Goal: Task Accomplishment & Management: Complete application form

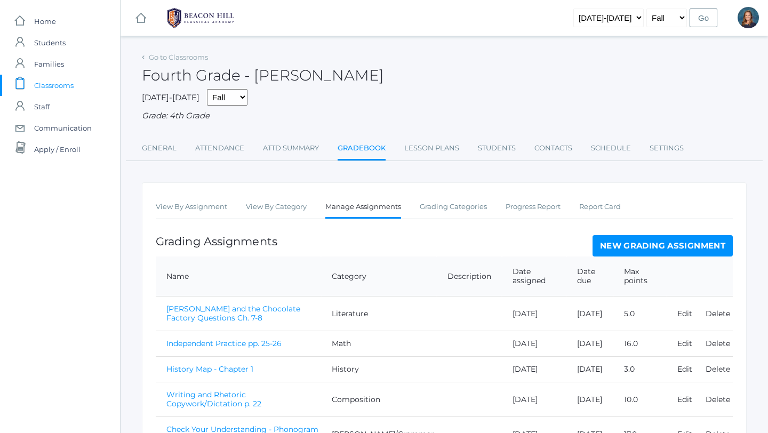
click at [643, 247] on link "New Grading Assignment" at bounding box center [663, 245] width 140 height 21
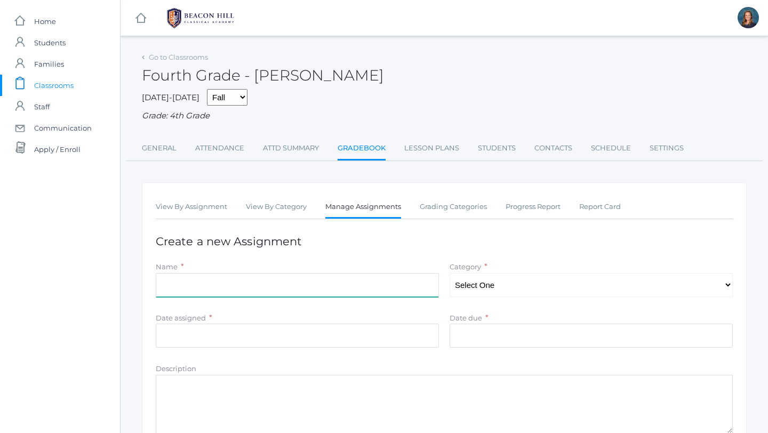
click at [292, 286] on input "Name" at bounding box center [297, 285] width 283 height 24
type input "[PERSON_NAME] and the Chocolate Factory Comprehension Questions - Ch. 27-30"
click at [522, 289] on select "Select One Composition Literature [PERSON_NAME]/Grammar Math Science History La…" at bounding box center [591, 285] width 283 height 24
select select "1125"
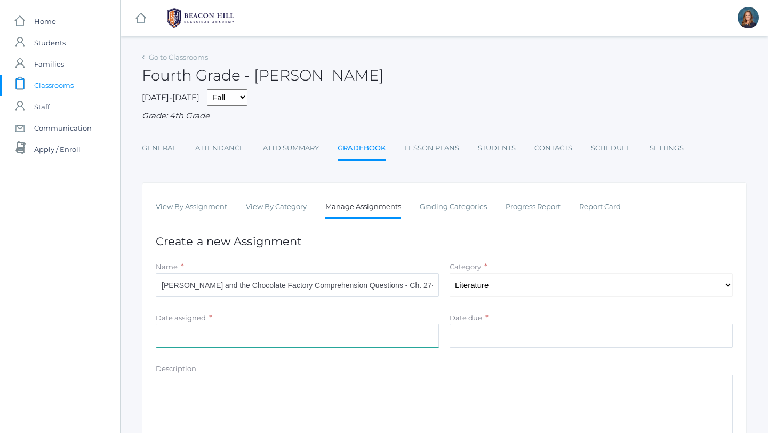
click at [214, 337] on input "Date assigned" at bounding box center [297, 336] width 283 height 24
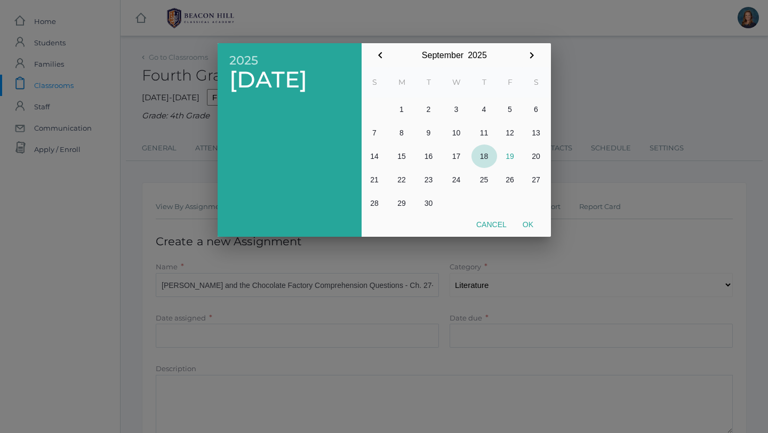
click at [486, 156] on button "18" at bounding box center [485, 156] width 26 height 23
click at [458, 155] on button "17" at bounding box center [457, 156] width 30 height 23
click at [528, 222] on button "Ok" at bounding box center [528, 224] width 27 height 19
type input "[DATE]"
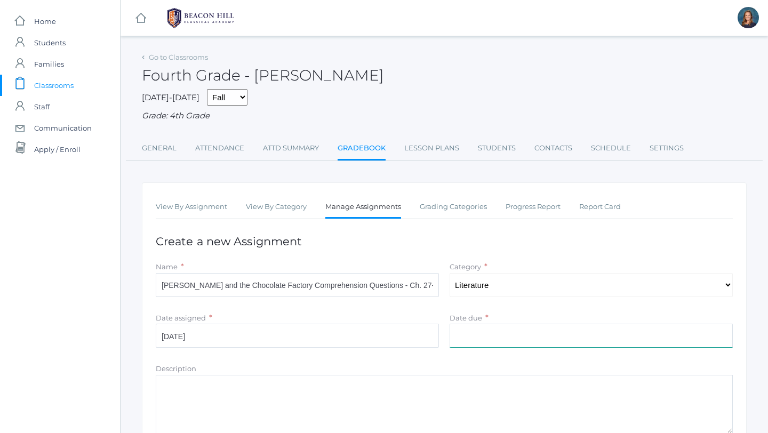
click at [467, 338] on input "Date due" at bounding box center [591, 336] width 283 height 24
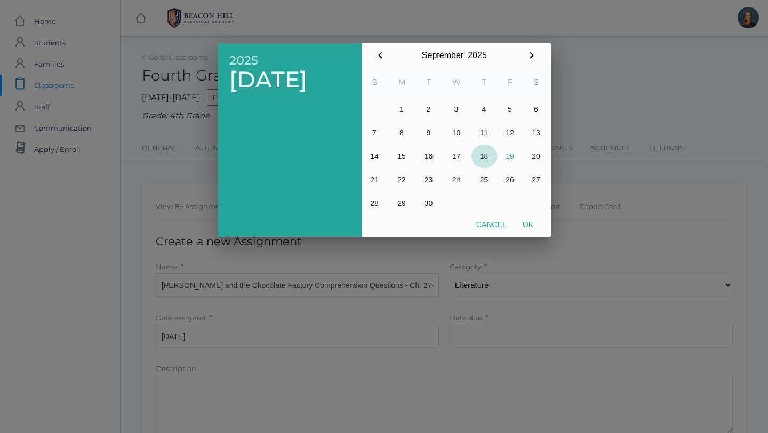
click at [485, 157] on button "18" at bounding box center [485, 156] width 26 height 23
click at [511, 156] on button "19" at bounding box center [510, 156] width 26 height 23
click at [528, 225] on button "Ok" at bounding box center [528, 224] width 27 height 19
type input "[DATE]"
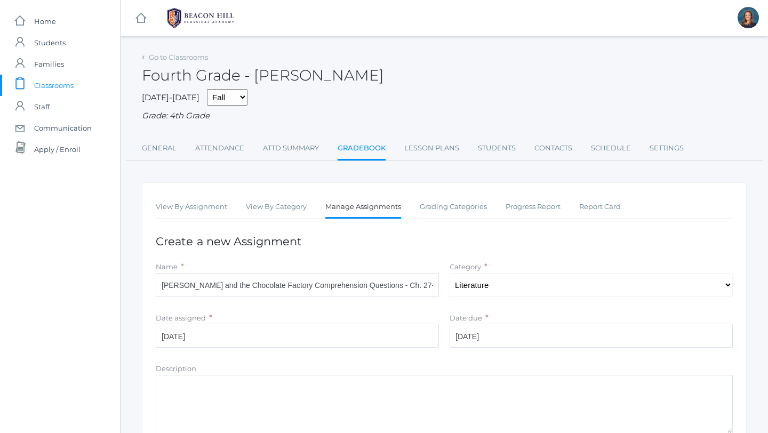
scroll to position [145, 0]
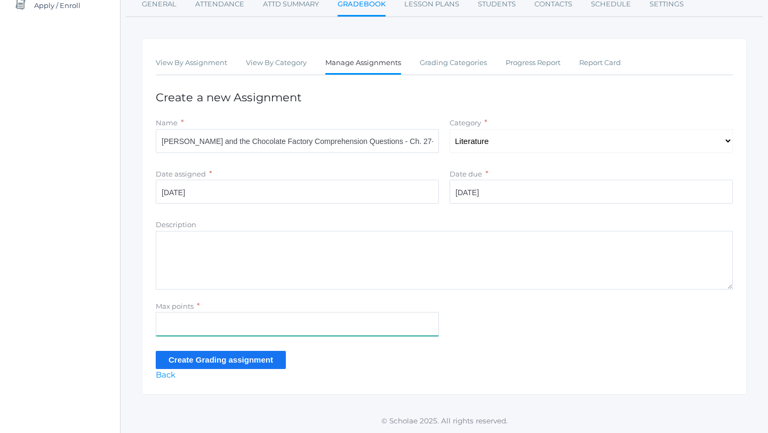
click at [214, 313] on input "Max points" at bounding box center [297, 324] width 283 height 24
type input "6"
click at [200, 362] on input "Create Grading assignment" at bounding box center [221, 360] width 130 height 18
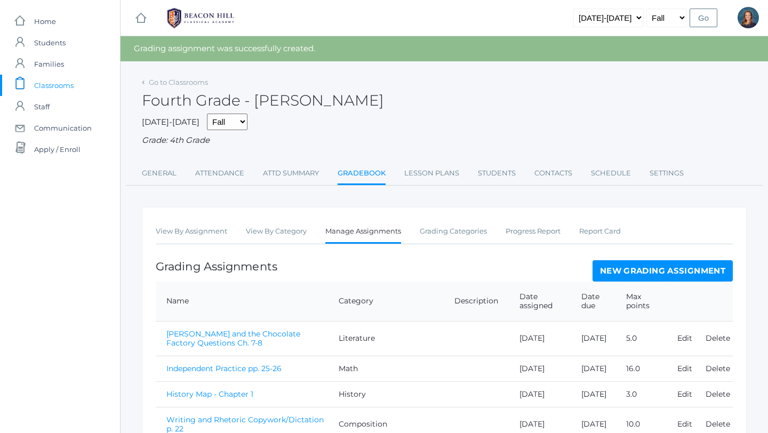
click at [643, 274] on link "New Grading Assignment" at bounding box center [663, 270] width 140 height 21
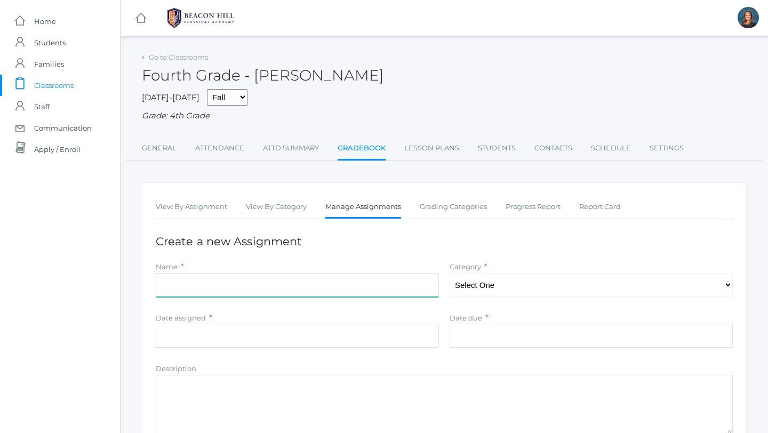
click at [359, 275] on input "Name" at bounding box center [297, 285] width 283 height 24
type input "[PERSON_NAME] and the Chocolate Factory Comprehension Questions - Ch. 17-22"
click at [485, 282] on select "Select One Composition Literature [PERSON_NAME]/Grammar Math Science History La…" at bounding box center [591, 285] width 283 height 24
select select "1125"
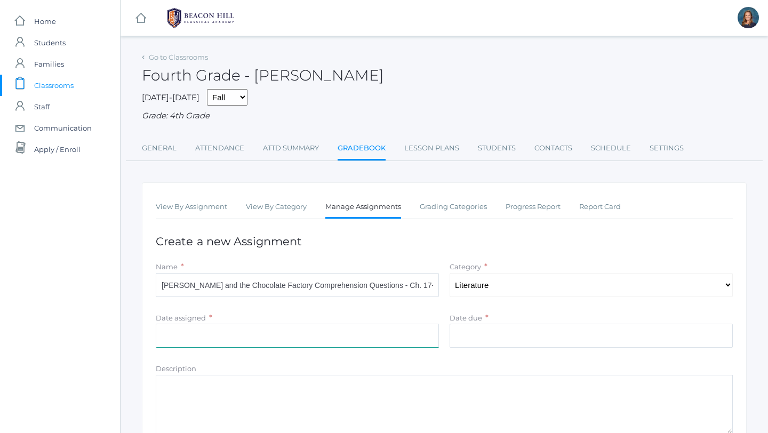
click at [337, 336] on input "Date assigned" at bounding box center [297, 336] width 283 height 24
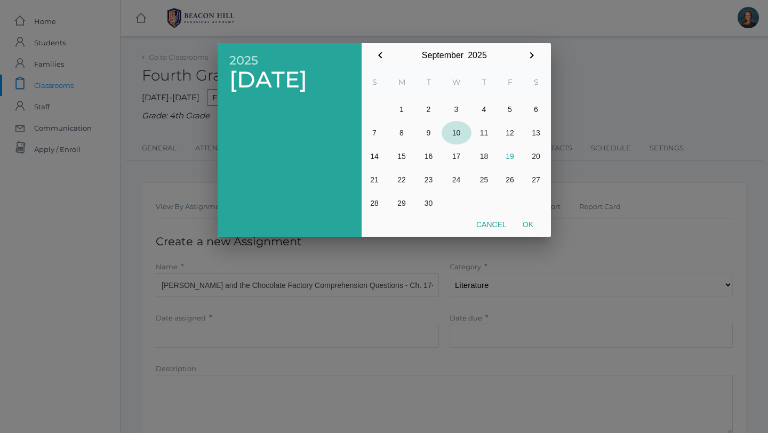
click at [461, 132] on button "10" at bounding box center [457, 132] width 30 height 23
click at [529, 225] on button "Ok" at bounding box center [528, 224] width 27 height 19
type input "[DATE]"
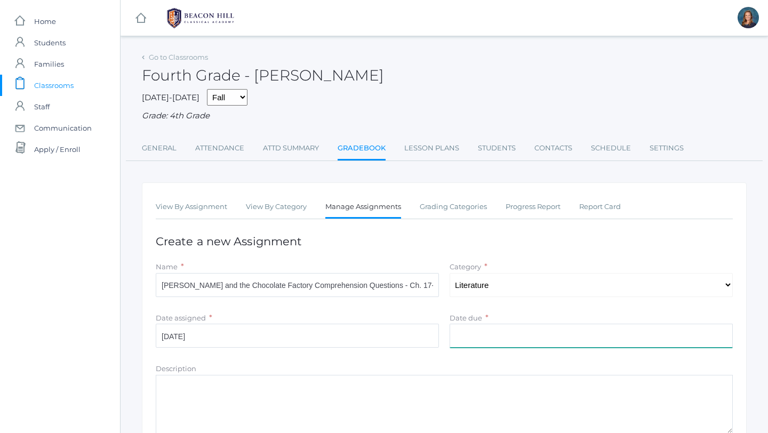
click at [489, 340] on input "Date due" at bounding box center [591, 336] width 283 height 24
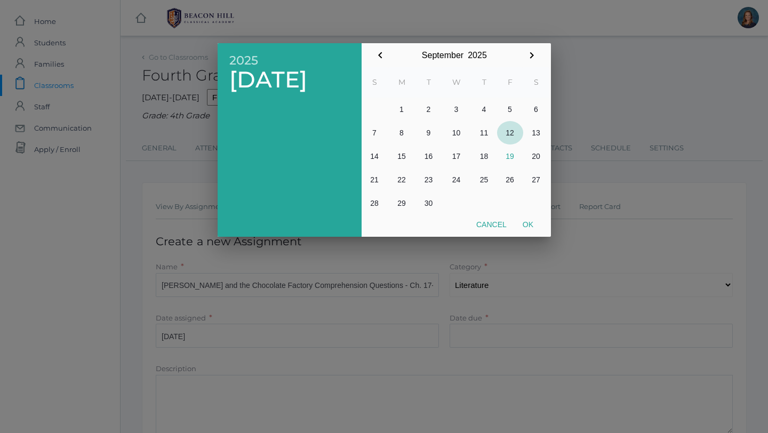
click at [511, 134] on button "12" at bounding box center [510, 132] width 26 height 23
click at [528, 221] on button "Ok" at bounding box center [528, 224] width 27 height 19
type input "[DATE]"
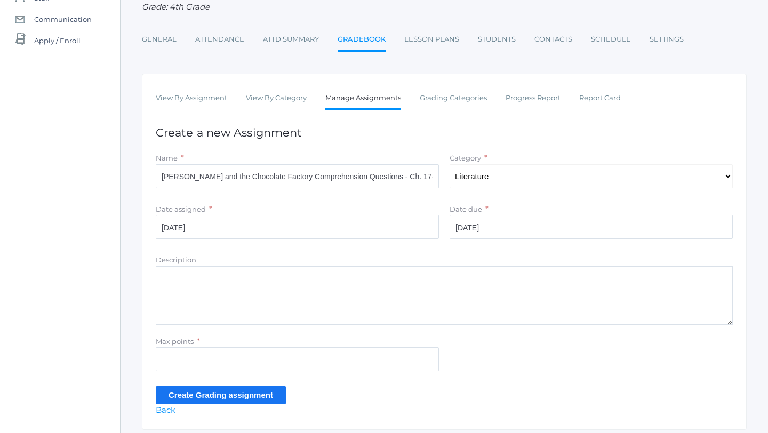
scroll to position [111, 0]
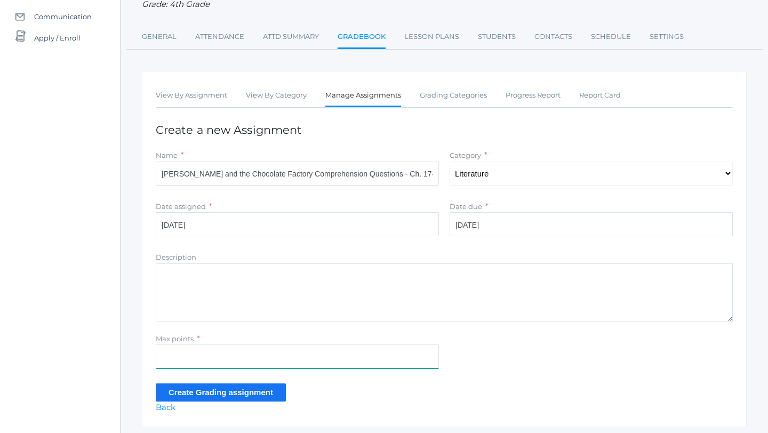
click at [182, 357] on input "Max points" at bounding box center [297, 357] width 283 height 24
type input "11"
click at [212, 393] on input "Create Grading assignment" at bounding box center [221, 393] width 130 height 18
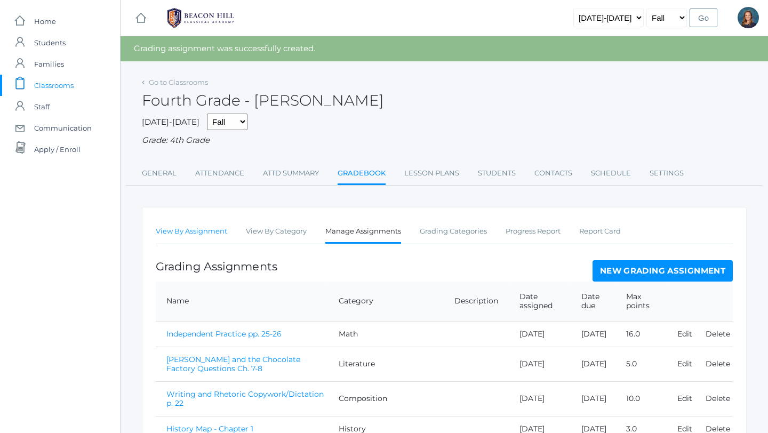
click at [192, 234] on link "View By Assignment" at bounding box center [191, 231] width 71 height 21
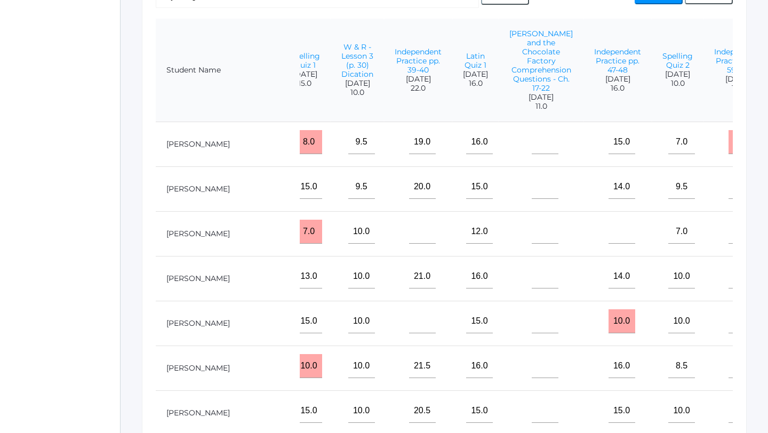
scroll to position [0, 612]
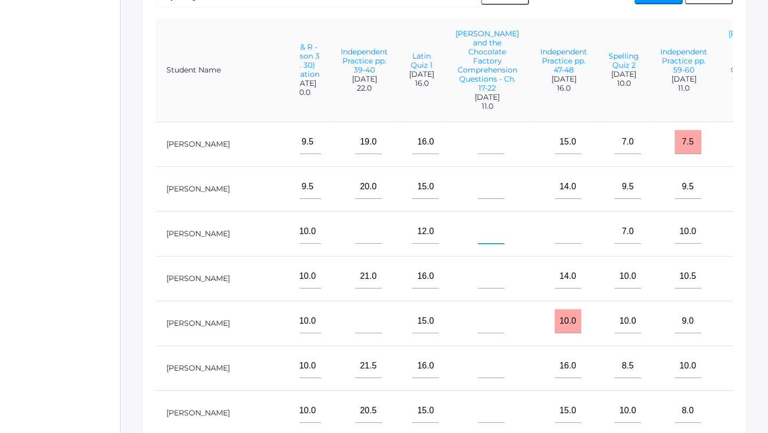
click at [478, 234] on input"] "text" at bounding box center [491, 232] width 27 height 24
type input"] "9"
click at [751, 232] on input"] "text" at bounding box center [764, 232] width 27 height 24
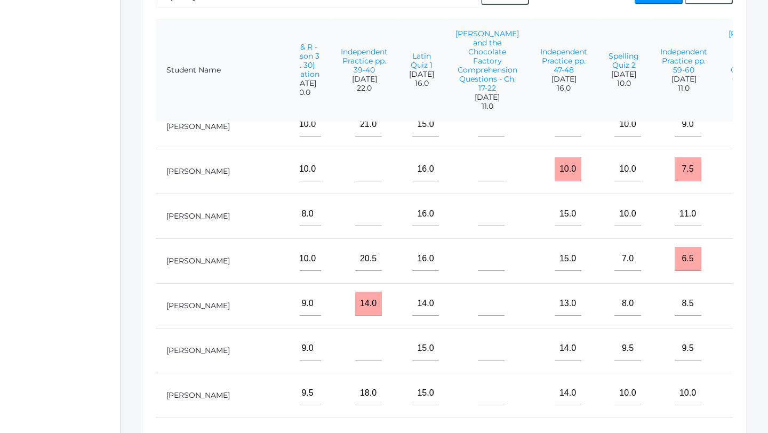
scroll to position [388, 612]
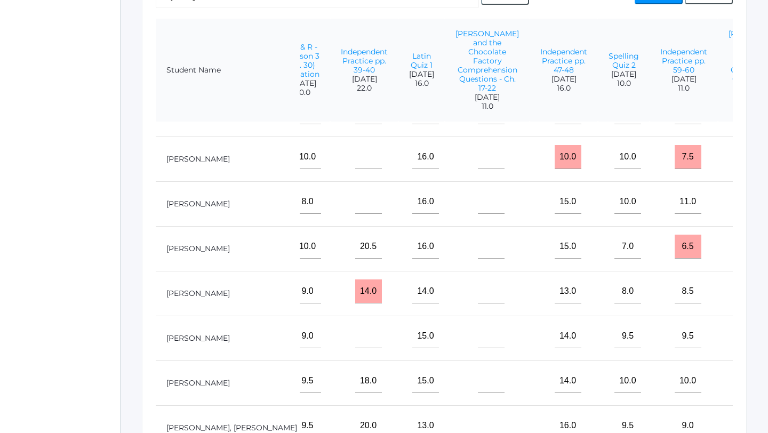
type input"] "5.5"
click at [478, 300] on input"] "text" at bounding box center [491, 292] width 27 height 24
type input"] "10"
click at [751, 296] on input"] "text" at bounding box center [764, 292] width 27 height 24
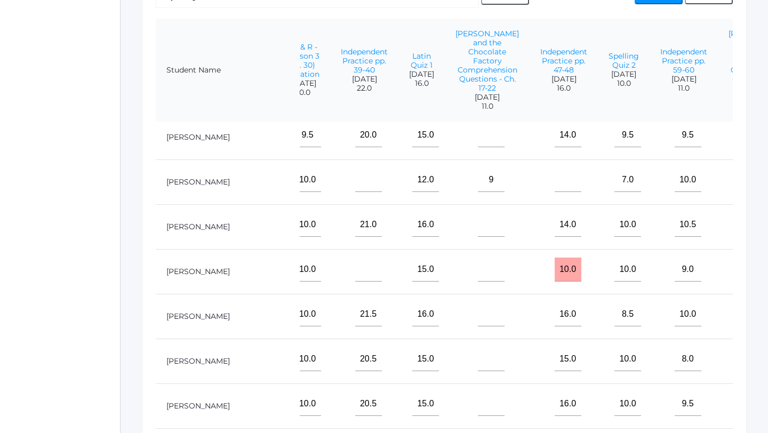
scroll to position [50, 612]
type input"] "6"
click at [478, 226] on input"] "text" at bounding box center [491, 226] width 27 height 24
type input"] "10"
click at [751, 229] on input"] "text" at bounding box center [764, 226] width 27 height 24
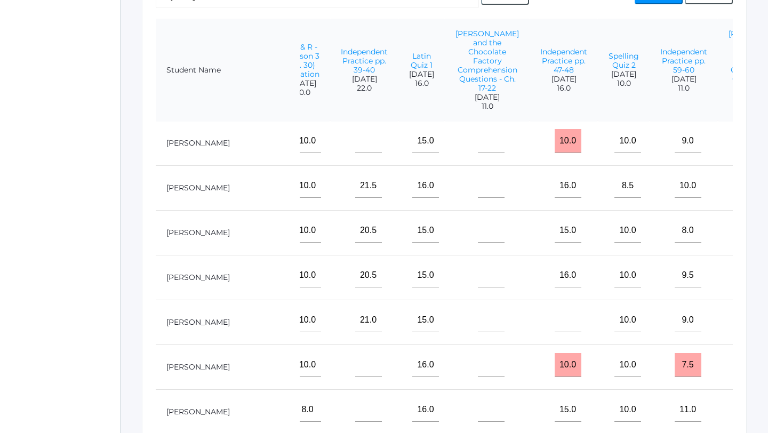
scroll to position [483, 612]
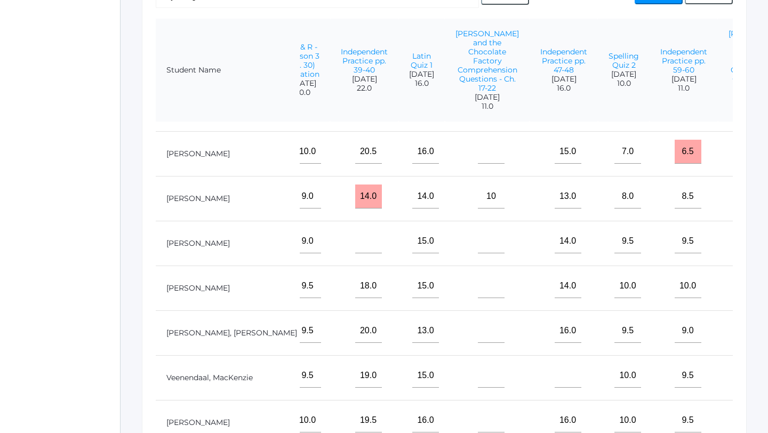
type input"] "5.5"
click at [478, 421] on input"] "text" at bounding box center [491, 421] width 27 height 24
type input"] "9"
click at [751, 424] on input"] "text" at bounding box center [764, 421] width 27 height 24
type input"] "5"
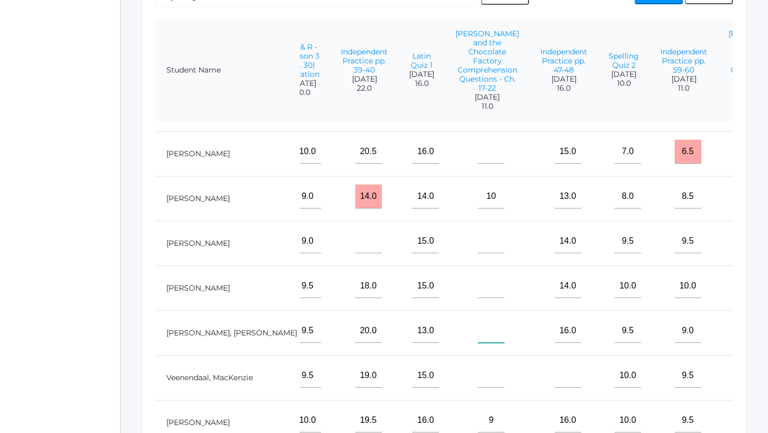
click at [478, 335] on input"] "text" at bounding box center [491, 331] width 27 height 24
type input"] "9.5"
click at [751, 334] on input"] "text" at bounding box center [764, 331] width 27 height 24
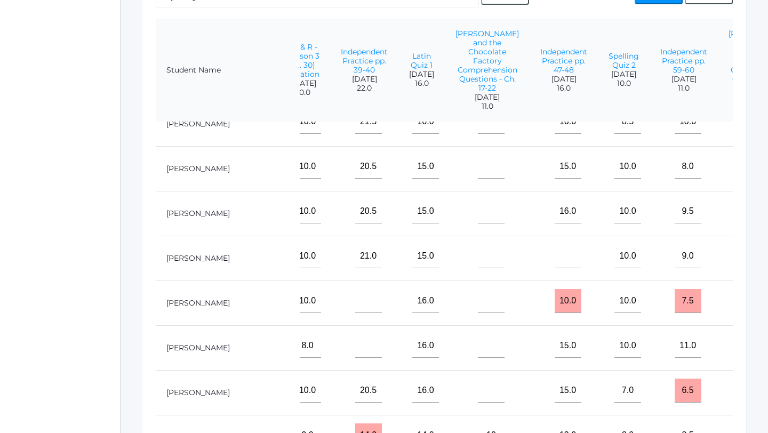
scroll to position [230, 612]
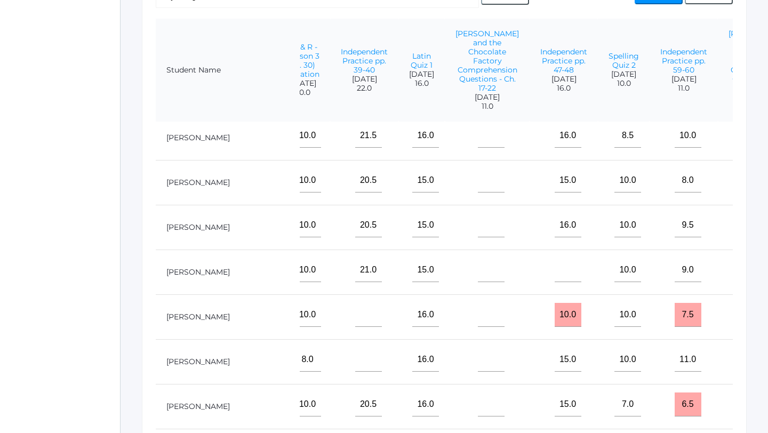
type input"] "5"
click at [478, 222] on input"] "text" at bounding box center [491, 225] width 27 height 24
type input"] "10.5"
click at [751, 230] on input"] "text" at bounding box center [764, 225] width 27 height 24
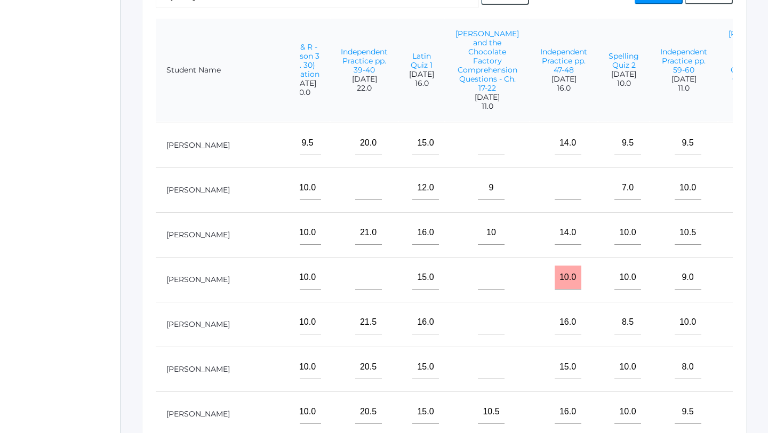
scroll to position [0, 612]
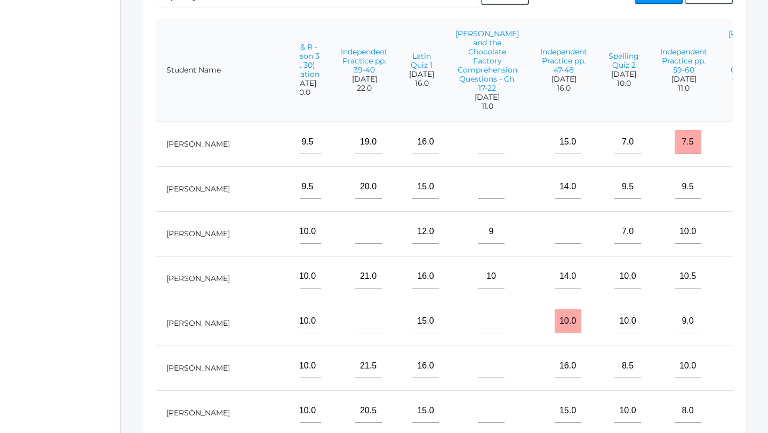
type input"] "5.5"
click at [478, 191] on input"] "text" at bounding box center [491, 187] width 27 height 24
type input"] "8.5"
click at [751, 190] on input"] "text" at bounding box center [764, 187] width 27 height 24
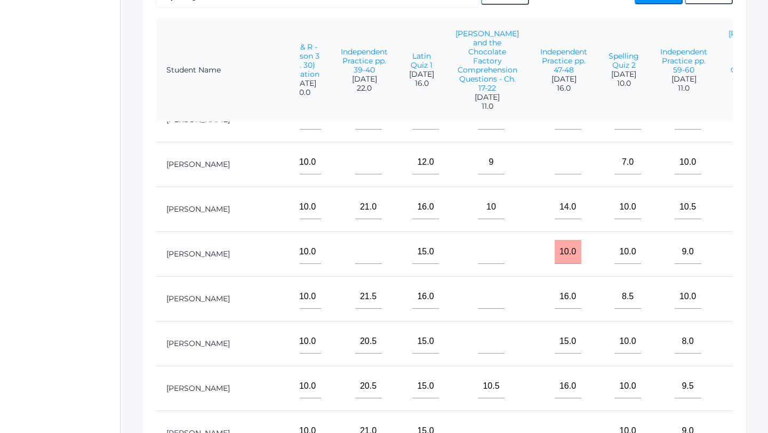
scroll to position [72, 612]
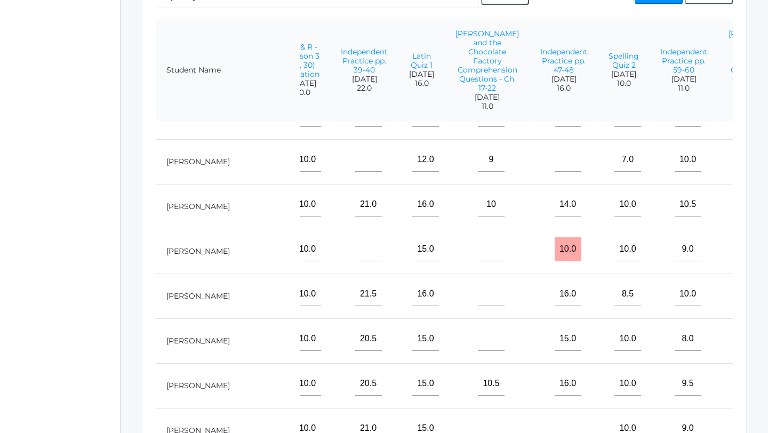
type input"] "6"
click at [478, 338] on input"] "text" at bounding box center [491, 339] width 27 height 24
type input"] "10"
click at [751, 342] on input"] "text" at bounding box center [764, 339] width 27 height 24
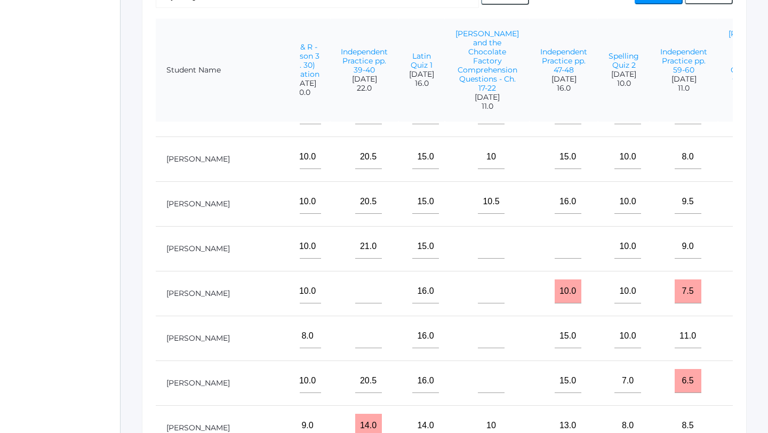
scroll to position [269, 612]
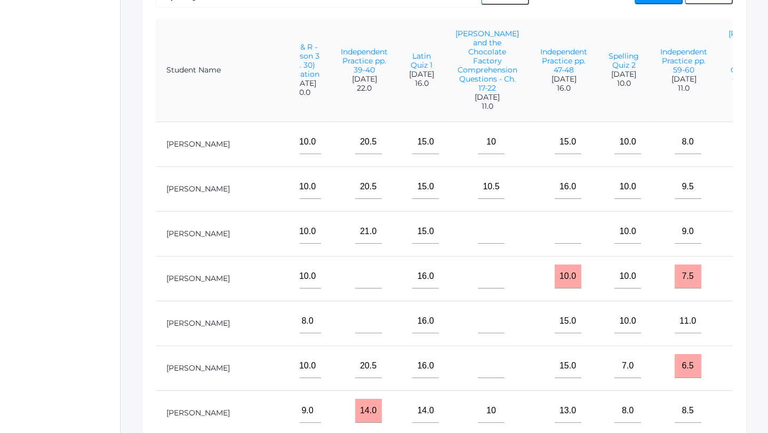
type input"] "5"
click at [478, 371] on input"] "text" at bounding box center [491, 366] width 27 height 24
type input"] "10.5"
click at [751, 367] on input"] "text" at bounding box center [764, 366] width 27 height 24
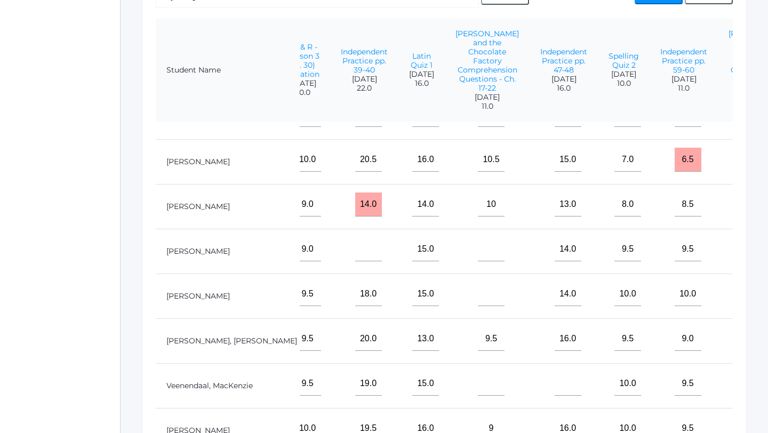
scroll to position [476, 612]
type input"] "6"
click at [478, 383] on input"] "text" at bounding box center [491, 383] width 27 height 24
type input"] "11"
click at [478, 296] on input"] "text" at bounding box center [491, 293] width 27 height 24
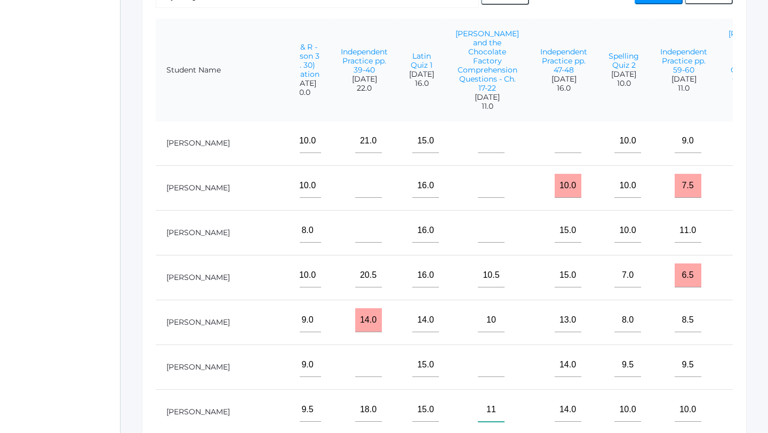
scroll to position [0, 612]
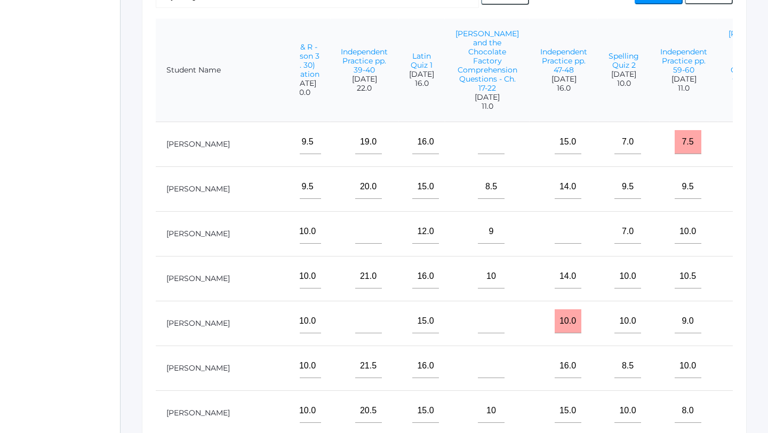
type input"] "11"
click at [478, 140] on input"] "text" at bounding box center [491, 142] width 27 height 24
type input"] "11"
click at [751, 149] on input"] "text" at bounding box center [764, 142] width 27 height 24
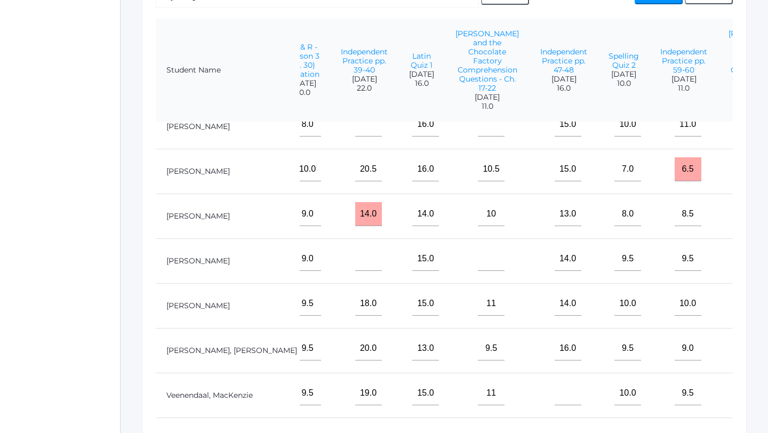
scroll to position [472, 612]
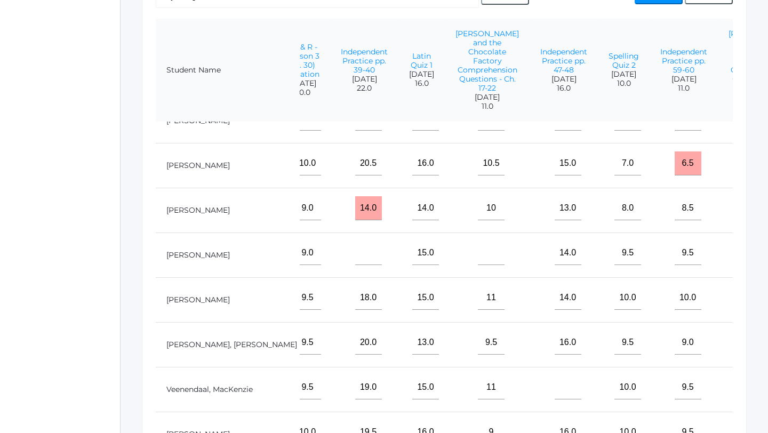
type input"] "6"
click at [751, 294] on input"] "text" at bounding box center [764, 298] width 27 height 24
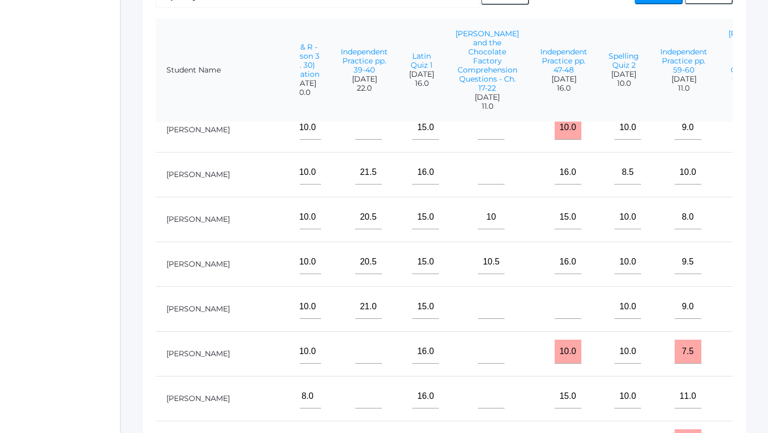
scroll to position [206, 612]
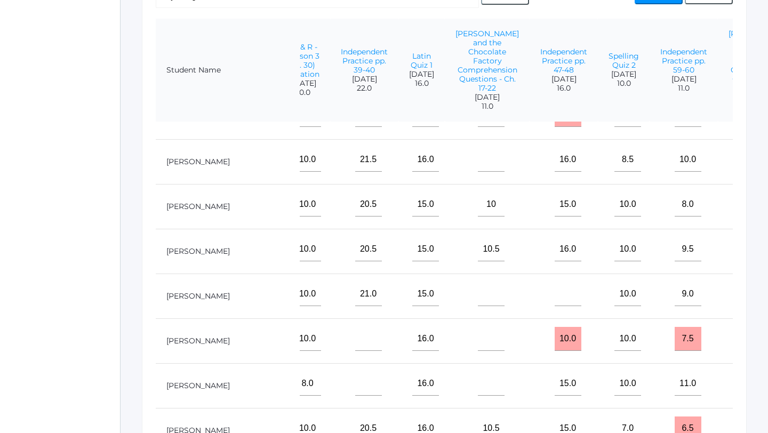
type input"] "6"
click at [478, 379] on input"] "text" at bounding box center [491, 384] width 27 height 24
type input"] "10.5"
click at [751, 382] on input"] "text" at bounding box center [764, 384] width 27 height 24
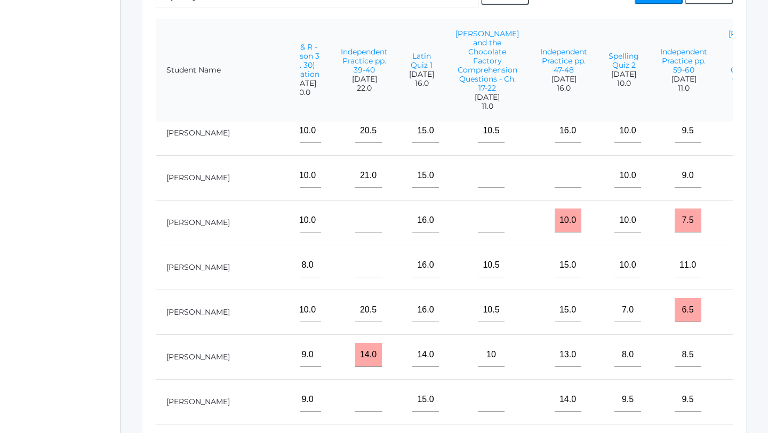
scroll to position [332, 612]
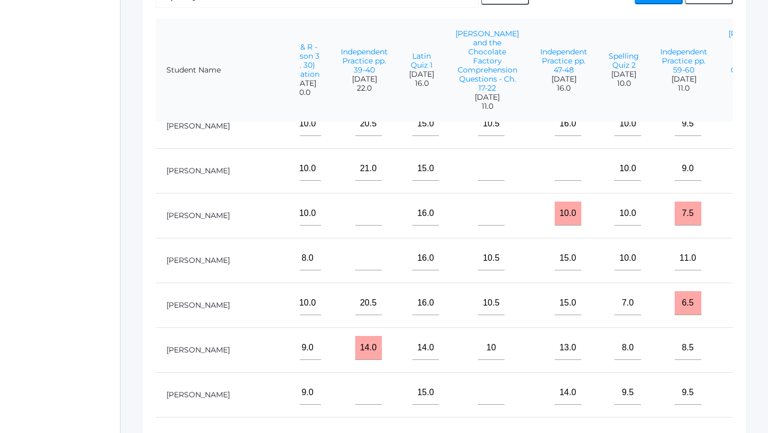
type input"] "6"
click at [445, 379] on td at bounding box center [487, 394] width 85 height 45
click at [478, 401] on input"] "text" at bounding box center [491, 393] width 27 height 24
type input"] "10"
click at [751, 395] on input"] "text" at bounding box center [764, 393] width 27 height 24
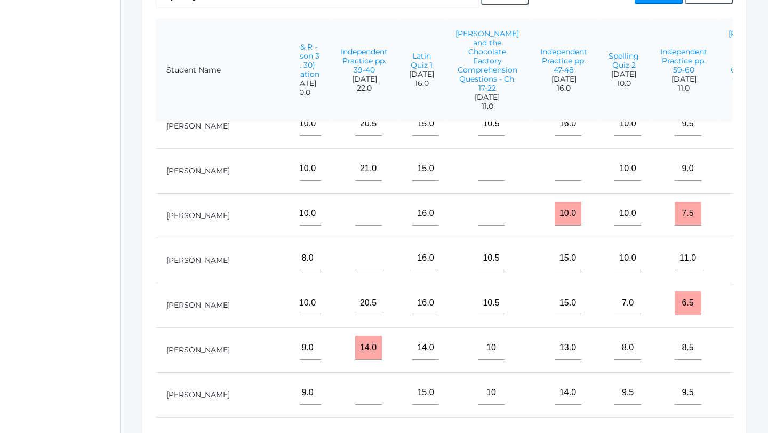
type input"] "5"
click at [478, 217] on input"] "text" at bounding box center [491, 214] width 27 height 24
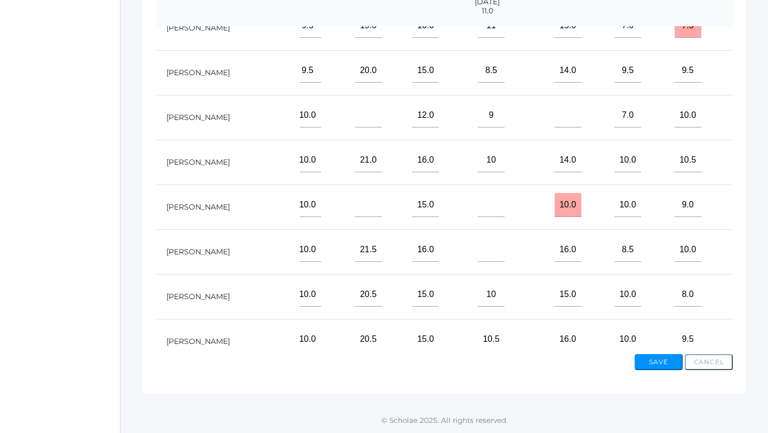
scroll to position [0, 612]
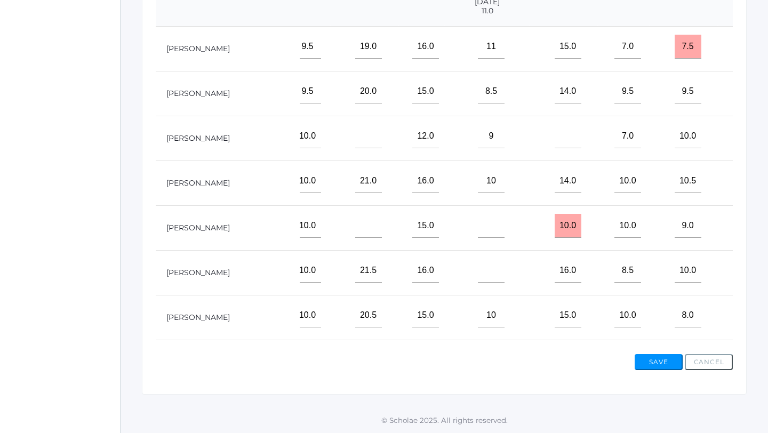
type input"] "11"
click at [478, 225] on input"] "text" at bounding box center [491, 226] width 27 height 24
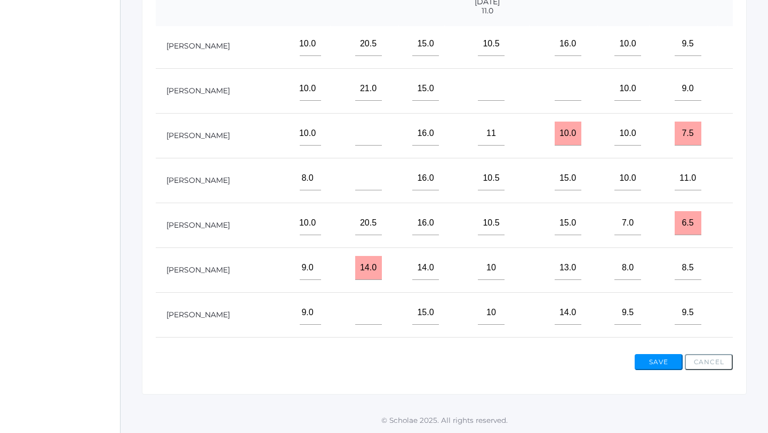
scroll to position [330, 612]
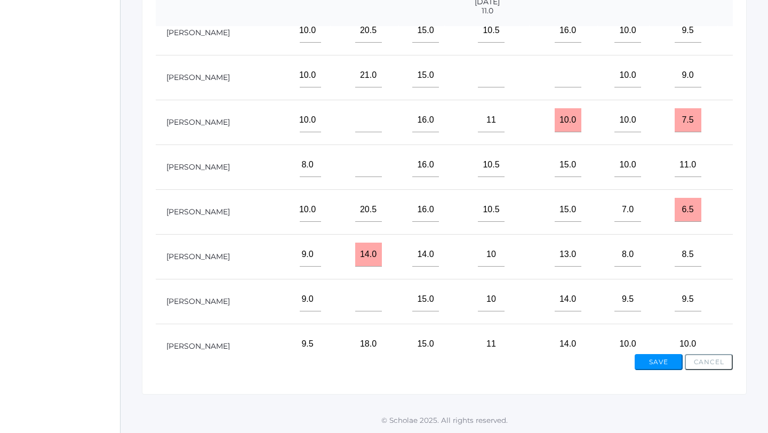
type input"] "8.5"
click at [478, 81] on input"] "text" at bounding box center [491, 75] width 27 height 24
type input"] "3.5"
click at [751, 79] on input"] "text" at bounding box center [764, 75] width 27 height 24
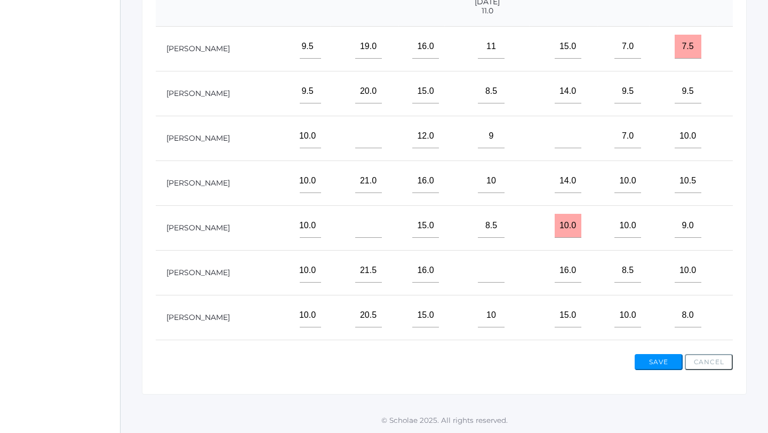
scroll to position [18, 612]
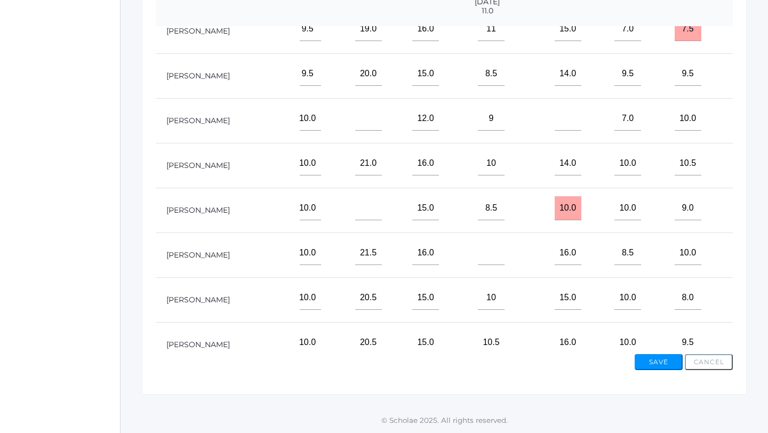
type input"] "5.5"
click at [751, 208] on input"] "text" at bounding box center [764, 208] width 27 height 24
type input"] "5"
click at [751, 253] on input"] "text" at bounding box center [764, 253] width 27 height 24
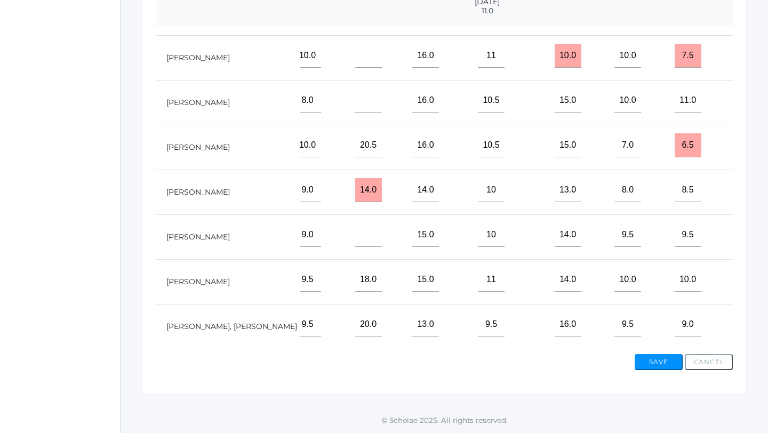
scroll to position [483, 612]
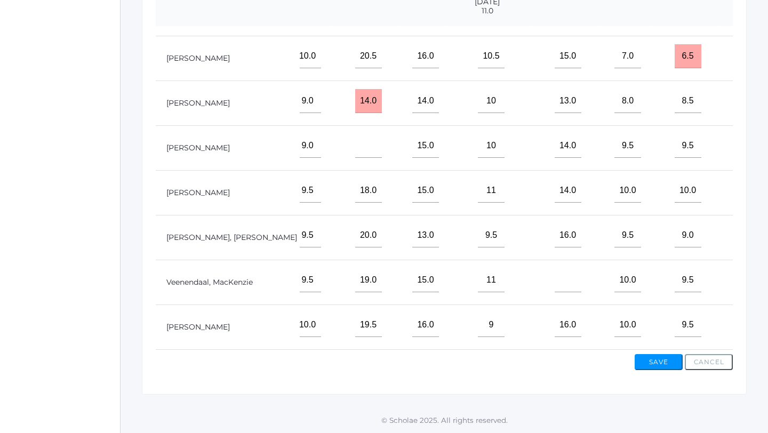
type input"] "5.5"
click at [646, 364] on button "Save" at bounding box center [659, 362] width 48 height 16
